Goal: Task Accomplishment & Management: Manage account settings

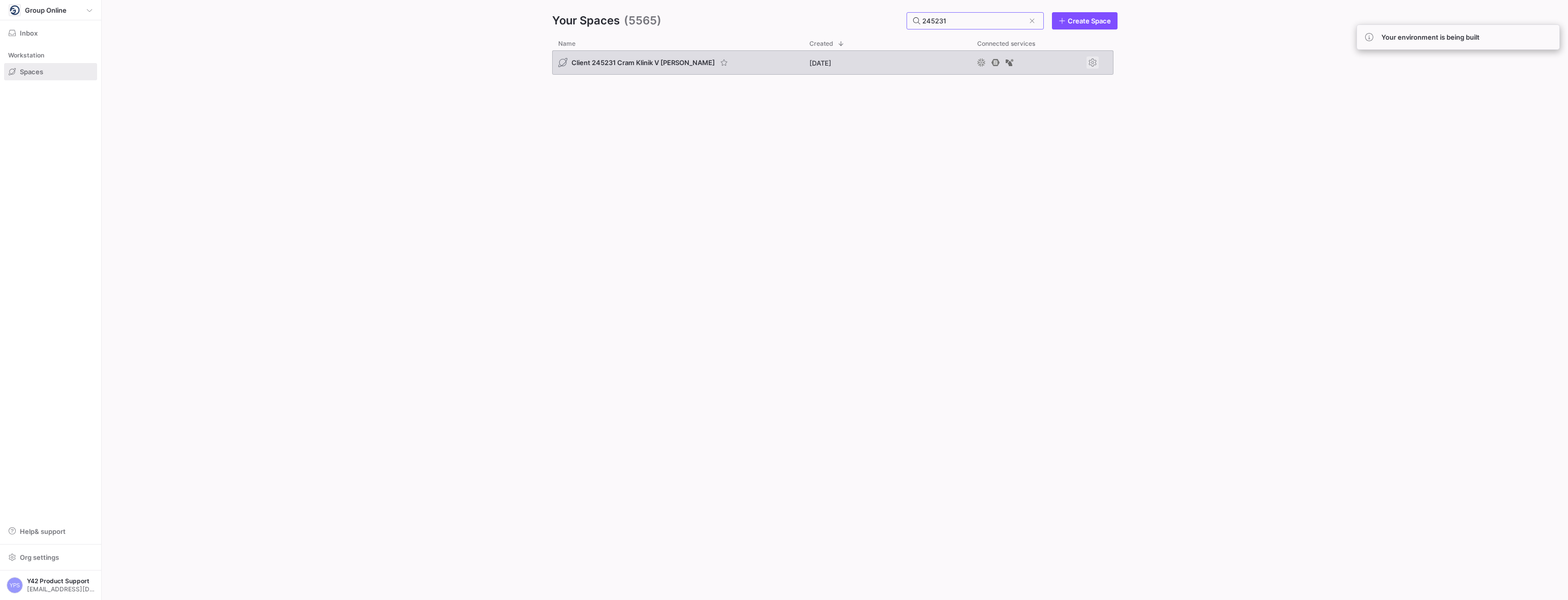
type input "245231"
click at [1092, 63] on span "Press SPACE to select this row." at bounding box center [1093, 63] width 12 height 12
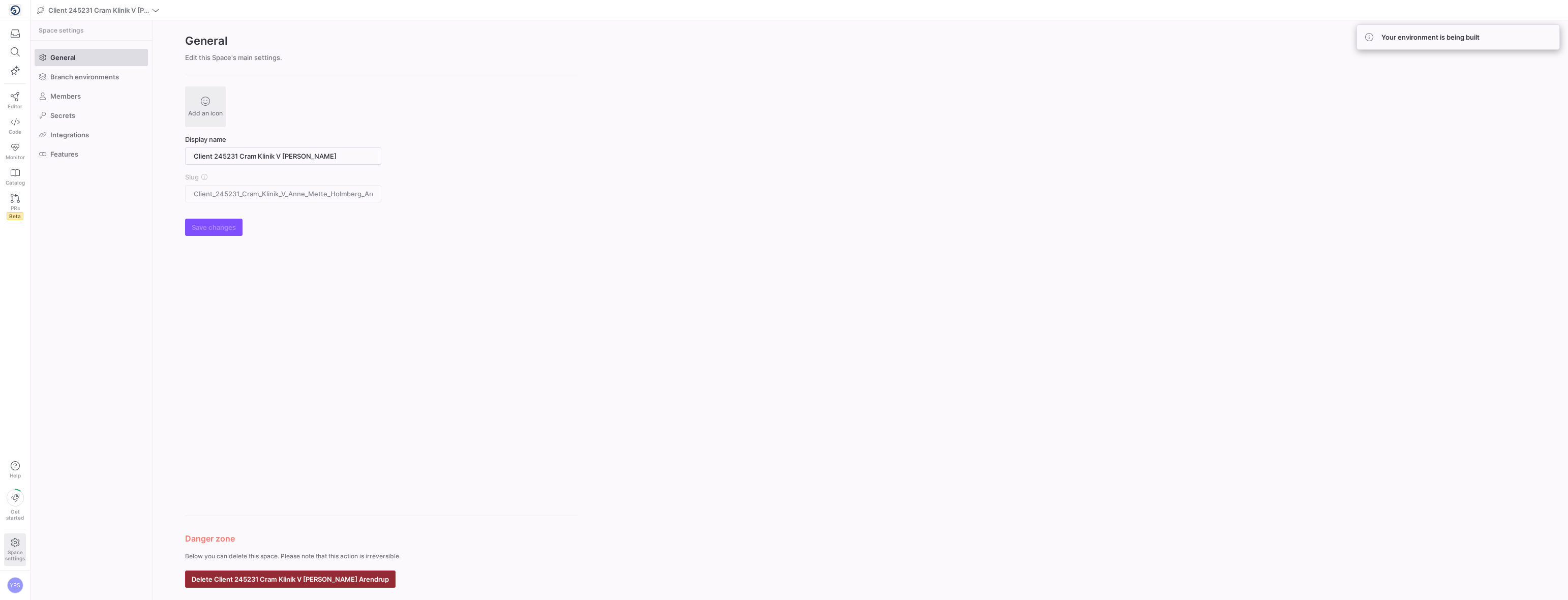
click at [335, 583] on span "button" at bounding box center [290, 579] width 209 height 16
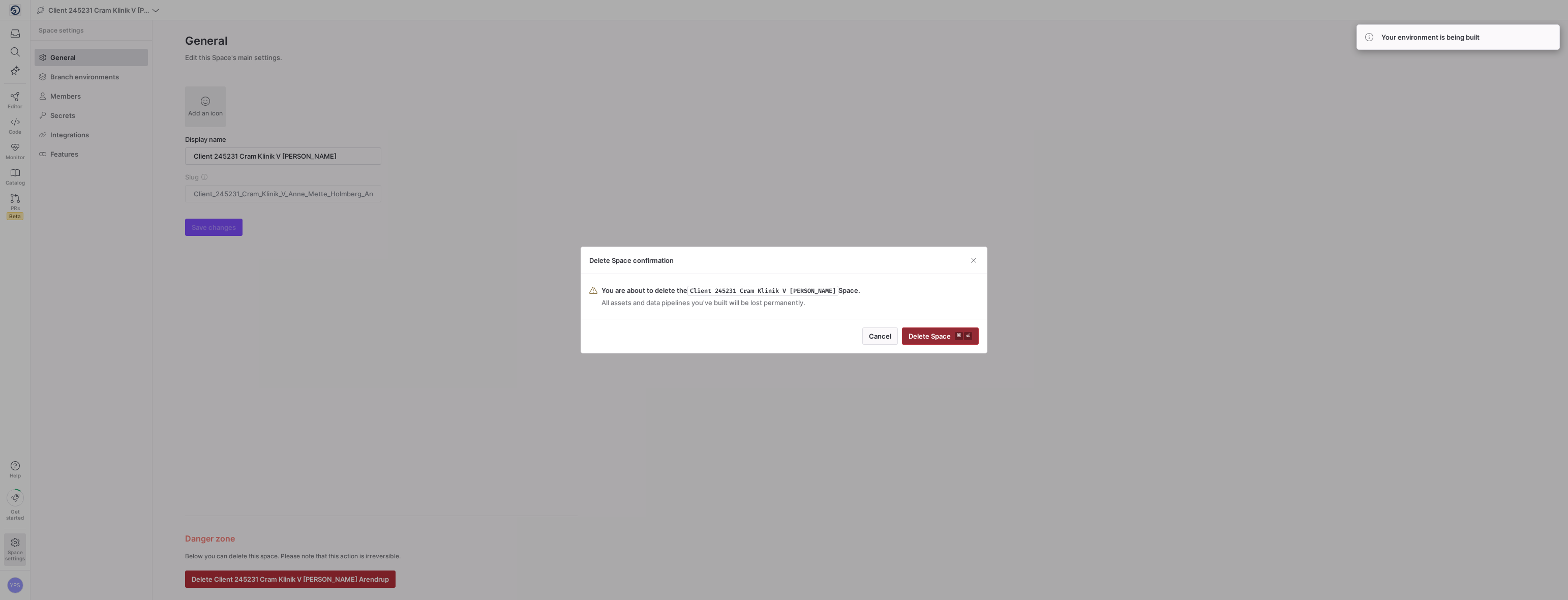
click at [936, 334] on span "Delete Space ⌘ ⏎" at bounding box center [940, 335] width 63 height 8
